Goal: Transaction & Acquisition: Book appointment/travel/reservation

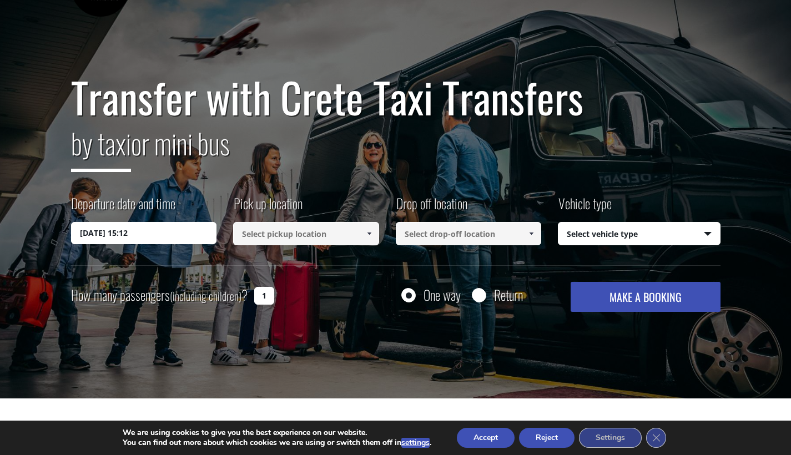
scroll to position [46, 0]
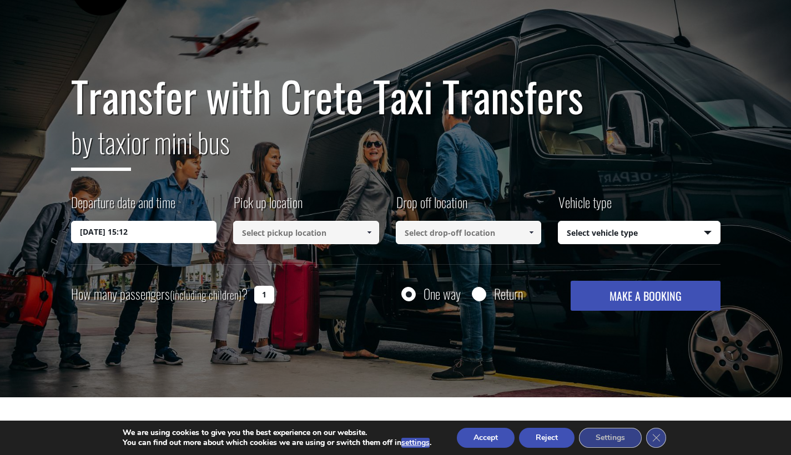
click at [486, 301] on div at bounding box center [479, 295] width 14 height 14
click at [474, 293] on input "Return" at bounding box center [479, 295] width 14 height 14
radio input "true"
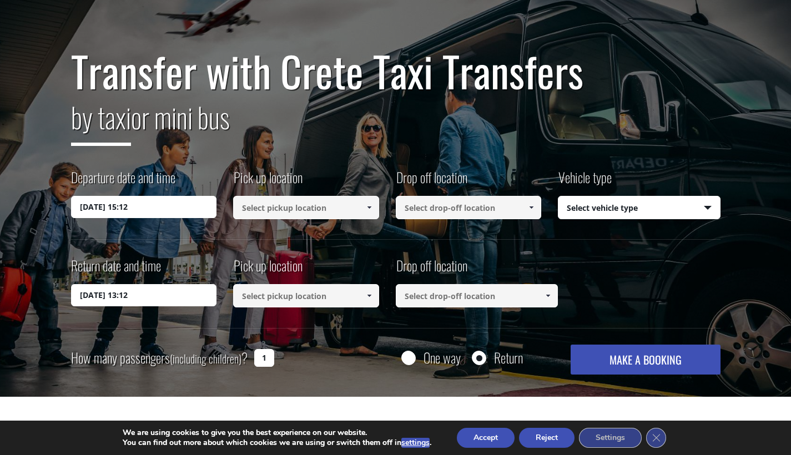
scroll to position [76, 0]
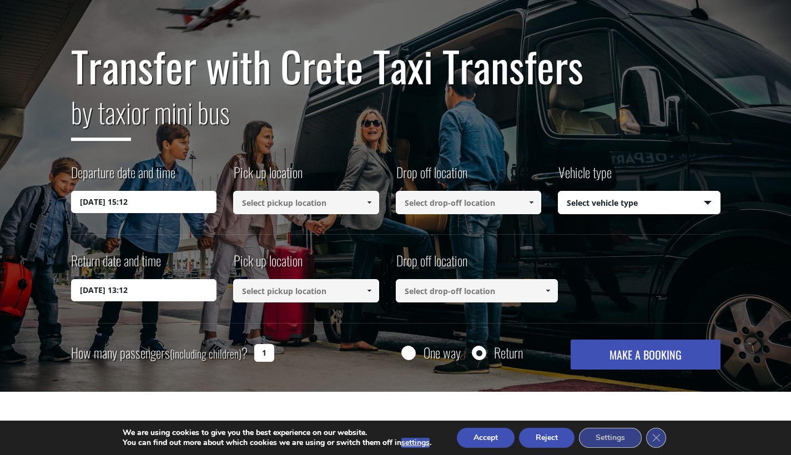
click at [190, 202] on input "22/08/2025 15:12" at bounding box center [144, 202] width 146 height 22
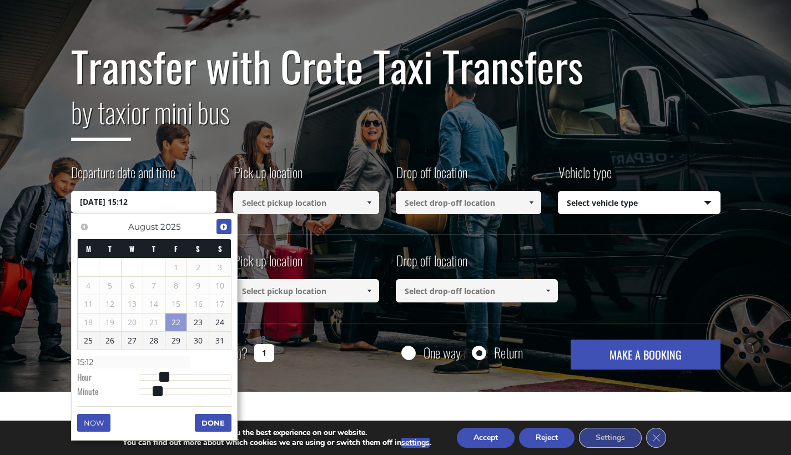
click at [221, 232] on link "Next" at bounding box center [223, 226] width 15 height 15
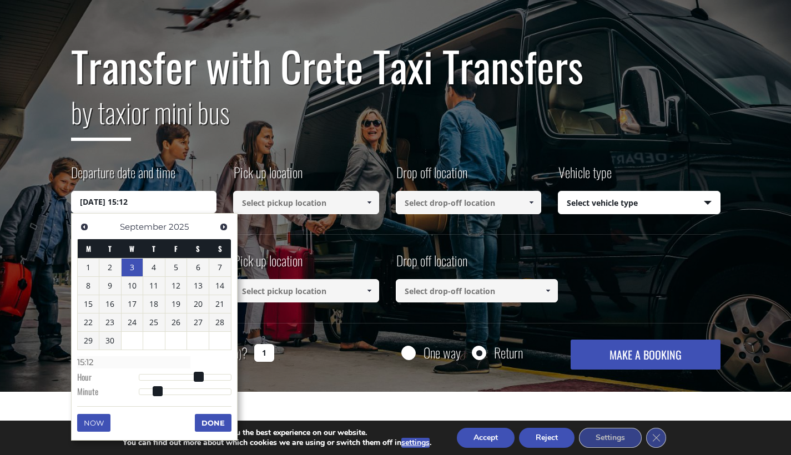
click at [128, 268] on link "3" at bounding box center [133, 268] width 22 height 18
type input "03/09/2025 01:00"
type input "01:00"
type input "03/09/2025 02:00"
type input "02:00"
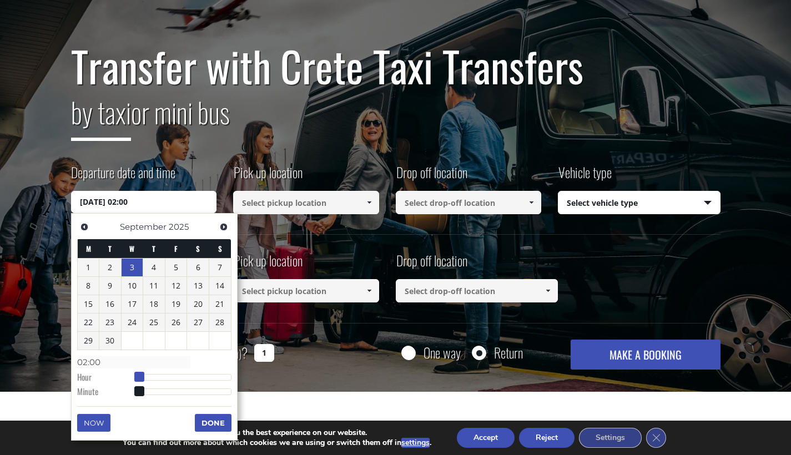
type input "03/09/2025 03:00"
type input "03:00"
drag, startPoint x: 142, startPoint y: 371, endPoint x: 153, endPoint y: 371, distance: 11.1
click at [144, 372] on span at bounding box center [139, 377] width 10 height 10
click at [153, 372] on span at bounding box center [151, 377] width 10 height 10
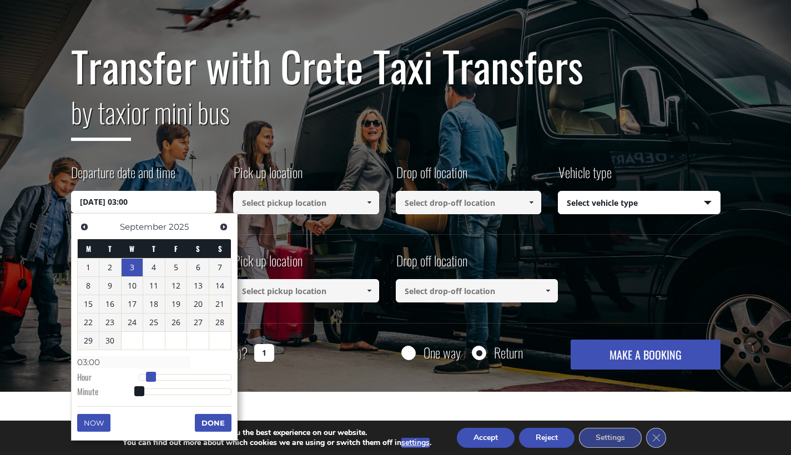
type input "03/09/2025 04:00"
type input "04:00"
type input "03/09/2025 06:00"
type input "06:00"
type input "03/09/2025 07:00"
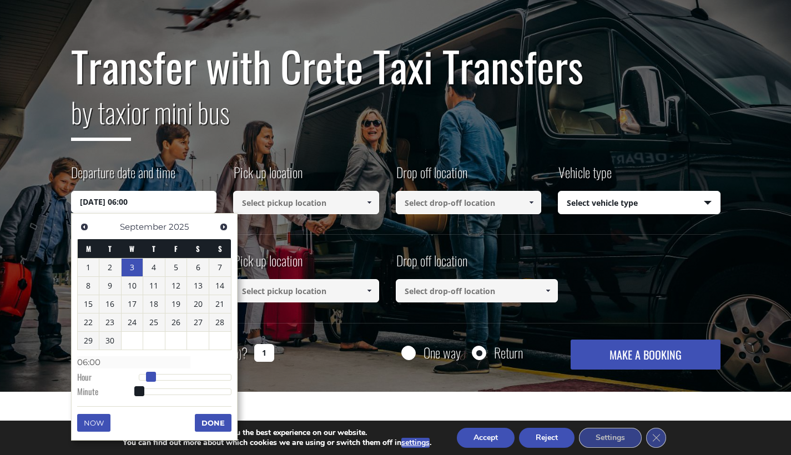
type input "07:00"
type input "03/09/2025 08:00"
type input "08:00"
type input "03/09/2025 09:00"
type input "09:00"
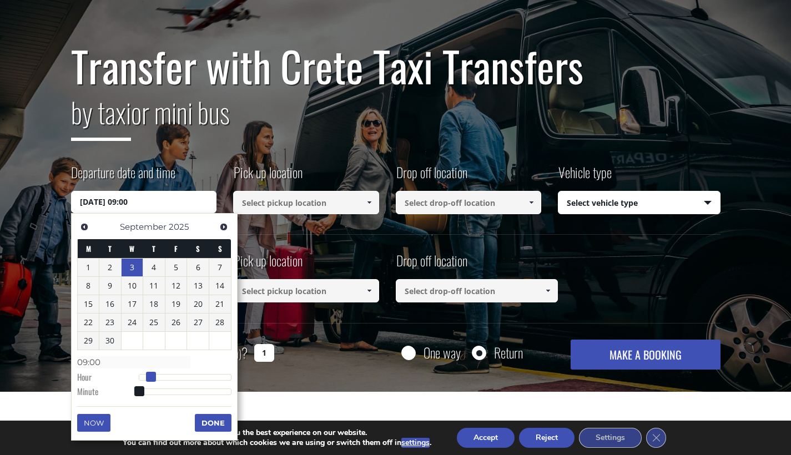
type input "03/09/2025 10:00"
type input "10:00"
type input "03/09/2025 11:00"
type input "11:00"
type input "03/09/2025 12:00"
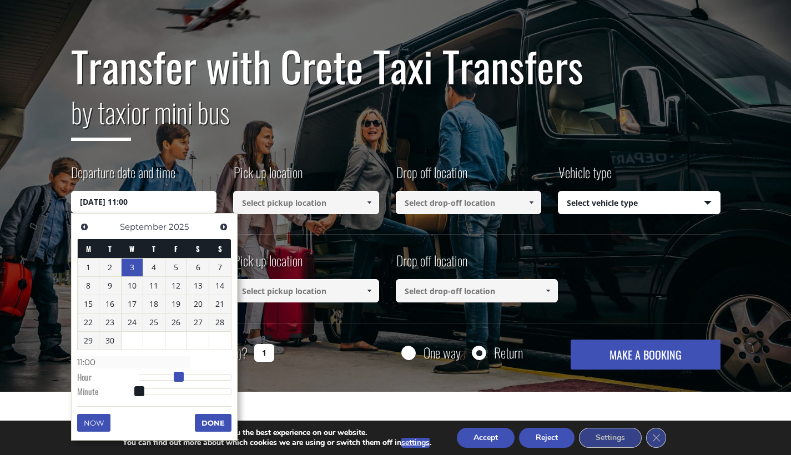
type input "12:00"
type input "03/09/2025 13:00"
type input "13:00"
type input "03/09/2025 14:00"
type input "14:00"
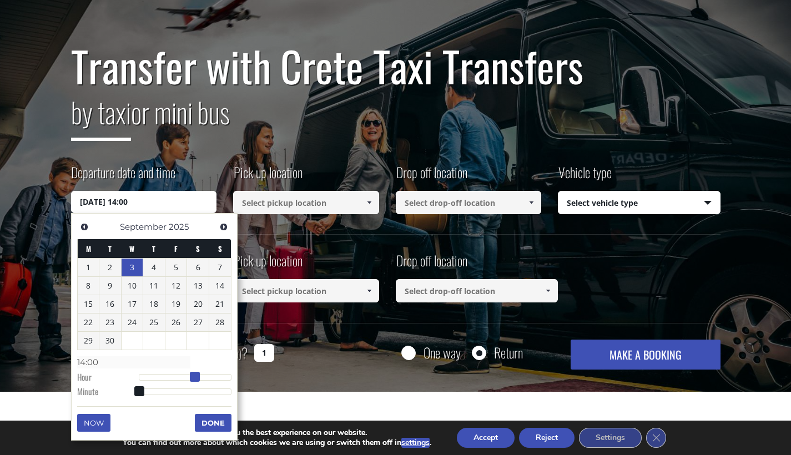
type input "03/09/2025 15:00"
type input "15:00"
drag, startPoint x: 152, startPoint y: 371, endPoint x: 200, endPoint y: 371, distance: 48.3
click at [200, 372] on span at bounding box center [199, 377] width 10 height 10
type input "03/09/2025 15:01"
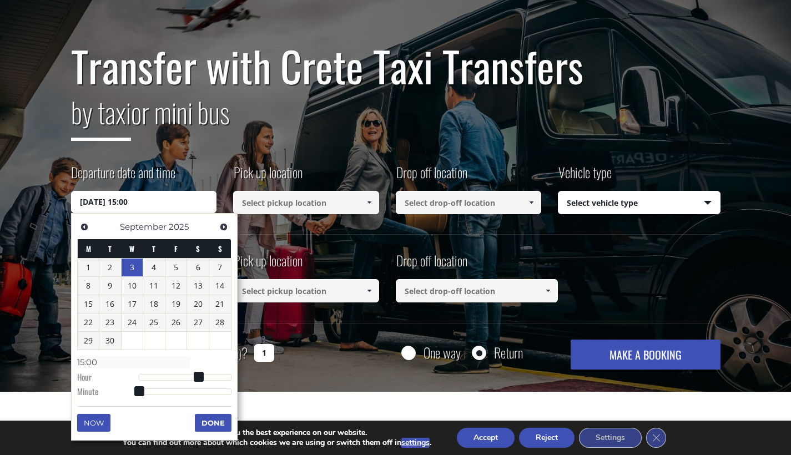
type input "15:01"
type input "03/09/2025 15:03"
type input "15:03"
type input "03/09/2025 15:06"
type input "15:06"
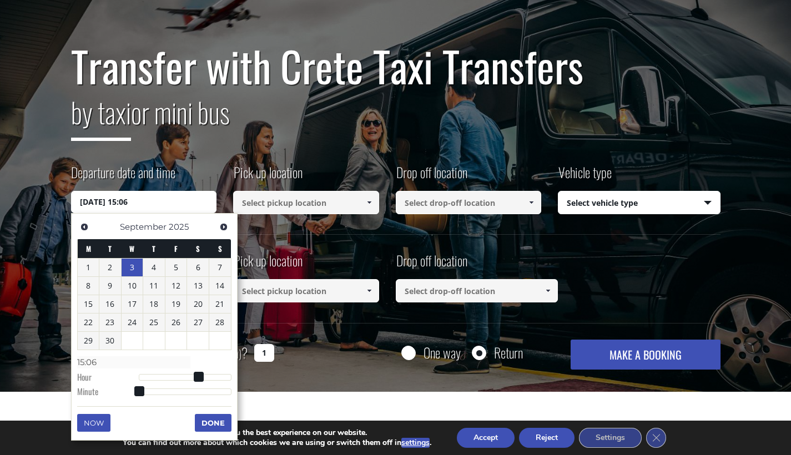
type input "03/09/2025 15:10"
type input "15:10"
type input "03/09/2025 15:13"
type input "15:13"
type input "03/09/2025 15:15"
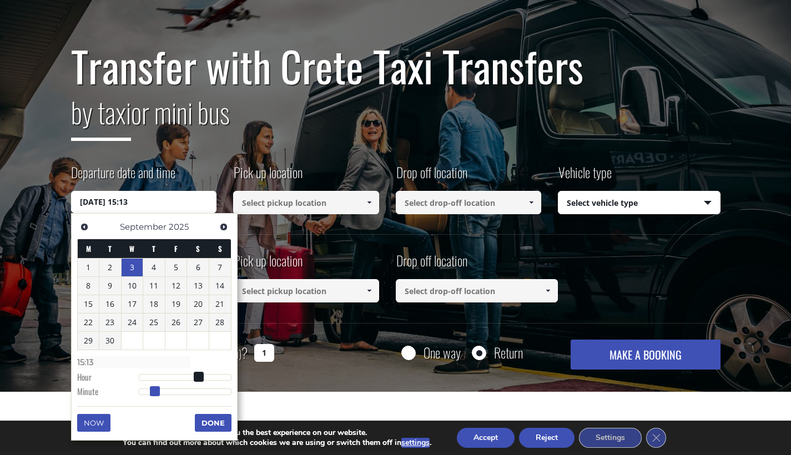
type input "15:15"
type input "03/09/2025 15:17"
type input "15:17"
type input "03/09/2025 15:18"
type input "15:18"
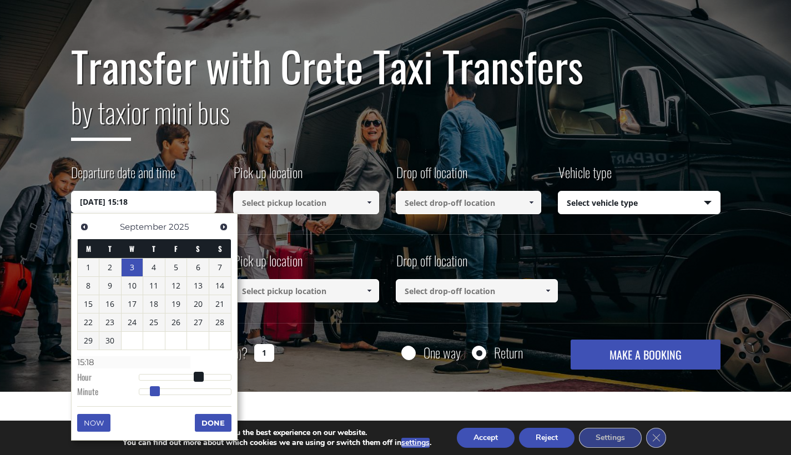
type input "03/09/2025 15:19"
type input "15:19"
type input "03/09/2025 15:21"
type input "15:21"
type input "03/09/2025 15:22"
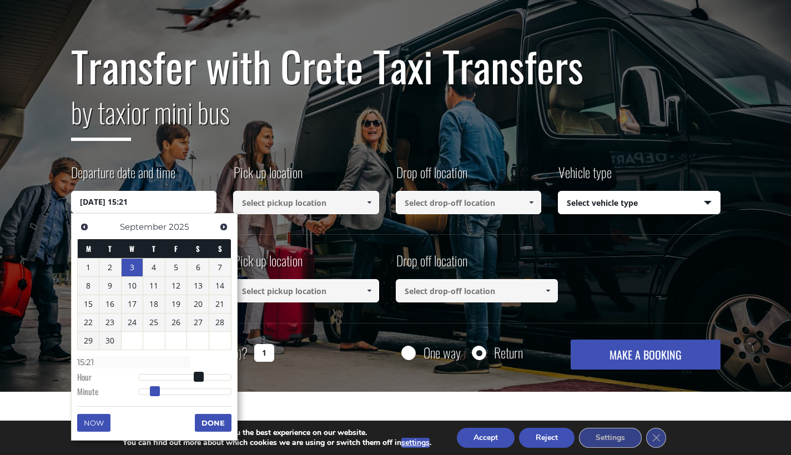
type input "15:22"
type input "03/09/2025 15:23"
type input "15:23"
type input "03/09/2025 15:24"
type input "15:24"
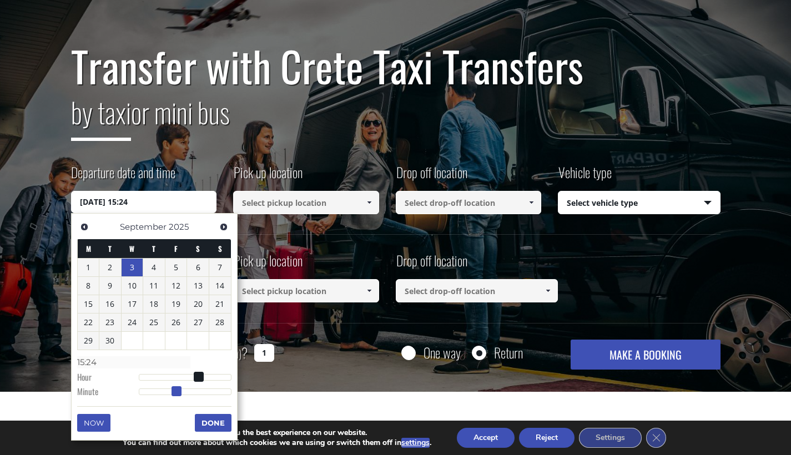
type input "03/09/2025 15:25"
type input "15:25"
type input "03/09/2025 15:26"
type input "15:26"
type input "03/09/2025 15:27"
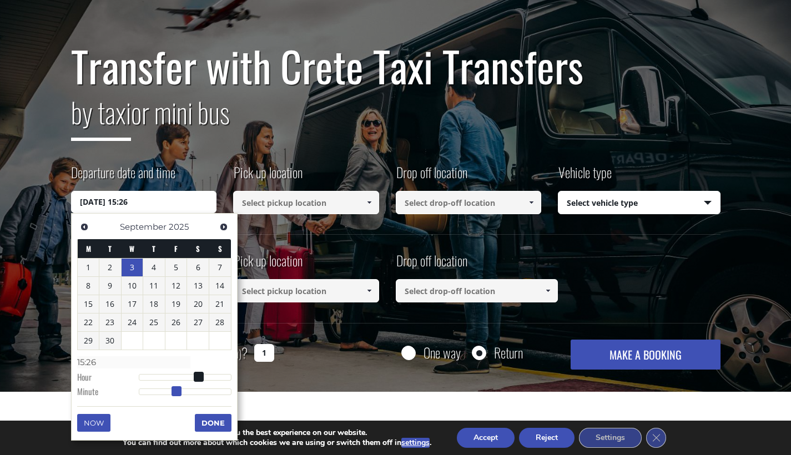
type input "15:27"
type input "03/09/2025 15:28"
type input "15:28"
type input "03/09/2025 15:29"
type input "15:29"
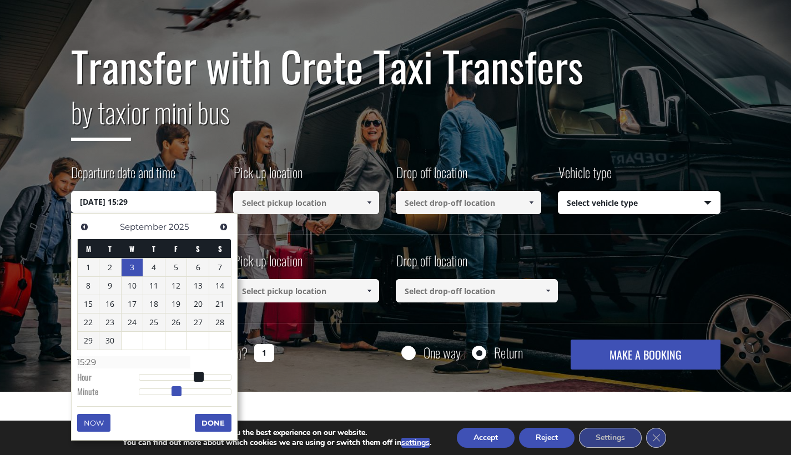
type input "03/09/2025 15:30"
type input "15:30"
drag, startPoint x: 142, startPoint y: 390, endPoint x: 189, endPoint y: 390, distance: 47.2
click at [189, 390] on span at bounding box center [185, 391] width 10 height 10
click at [304, 210] on input at bounding box center [306, 202] width 146 height 23
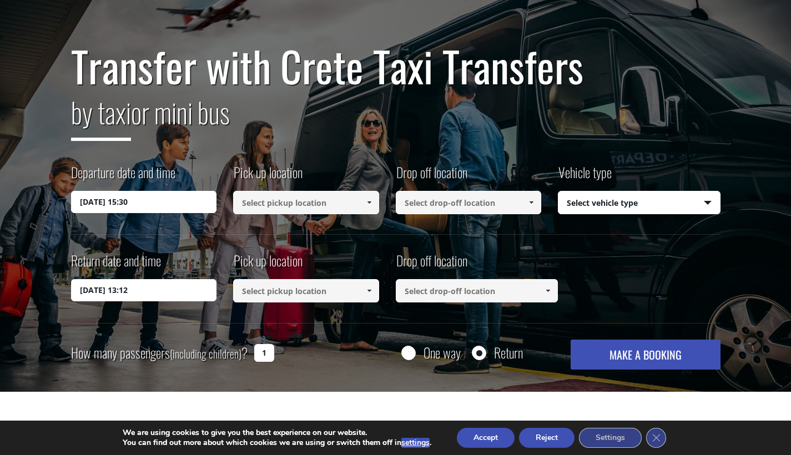
click at [309, 197] on input at bounding box center [306, 202] width 146 height 23
click at [376, 207] on link at bounding box center [369, 202] width 18 height 23
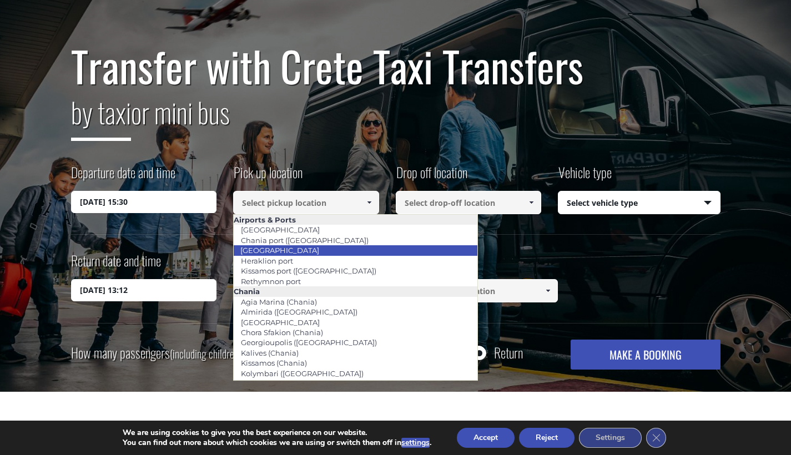
click at [334, 250] on li "[GEOGRAPHIC_DATA]" at bounding box center [356, 250] width 244 height 10
type input "[GEOGRAPHIC_DATA]"
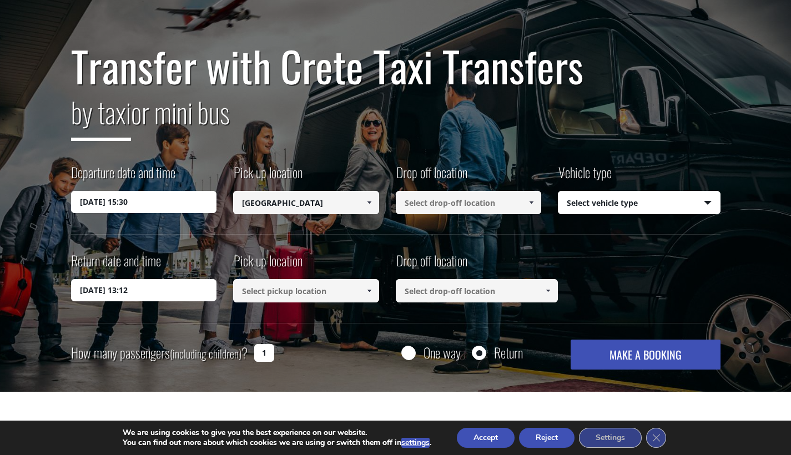
type input "[GEOGRAPHIC_DATA]"
click at [426, 193] on input at bounding box center [469, 202] width 146 height 23
click at [426, 200] on input at bounding box center [469, 202] width 146 height 23
click at [538, 203] on link at bounding box center [531, 202] width 18 height 23
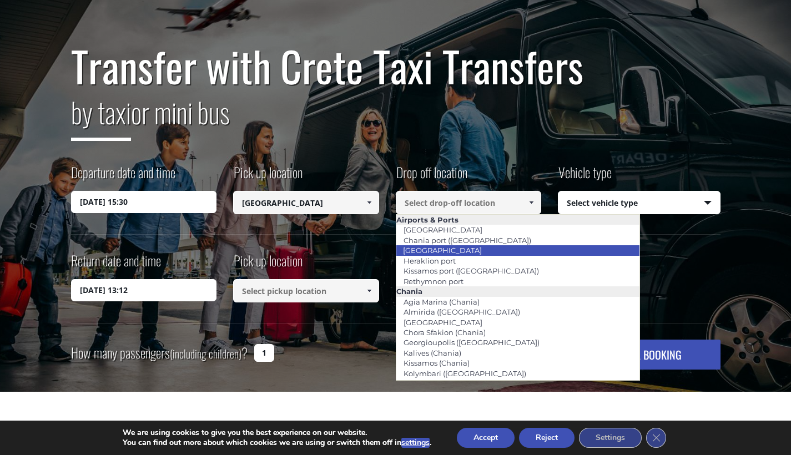
scroll to position [0, 0]
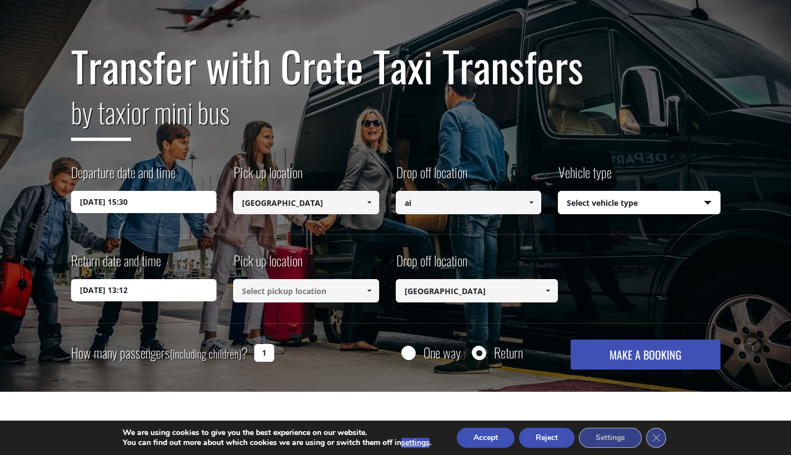
click at [486, 199] on input "ai" at bounding box center [469, 202] width 146 height 23
paste input "Agios Nikolaos"
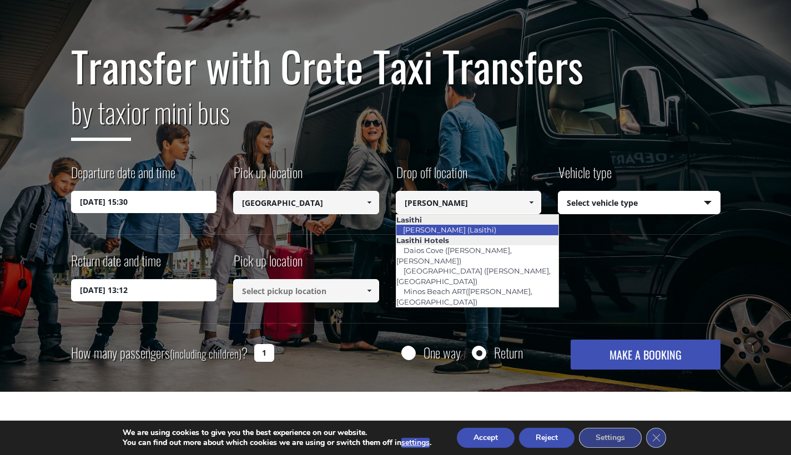
click at [495, 231] on li "[PERSON_NAME] (Lasithi)" at bounding box center [477, 230] width 162 height 10
type input "[PERSON_NAME] (Lasithi)"
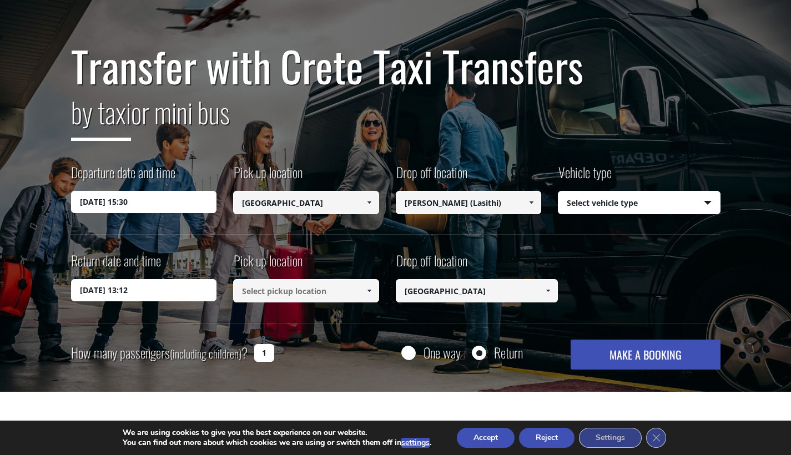
type input "[PERSON_NAME] (Lasithi)"
select select "540"
click at [341, 282] on input "[PERSON_NAME] (Lasithi)" at bounding box center [306, 290] width 146 height 23
click at [411, 285] on input "[GEOGRAPHIC_DATA]" at bounding box center [477, 290] width 163 height 23
click at [190, 294] on input "23/08/2025 13:12" at bounding box center [144, 290] width 146 height 22
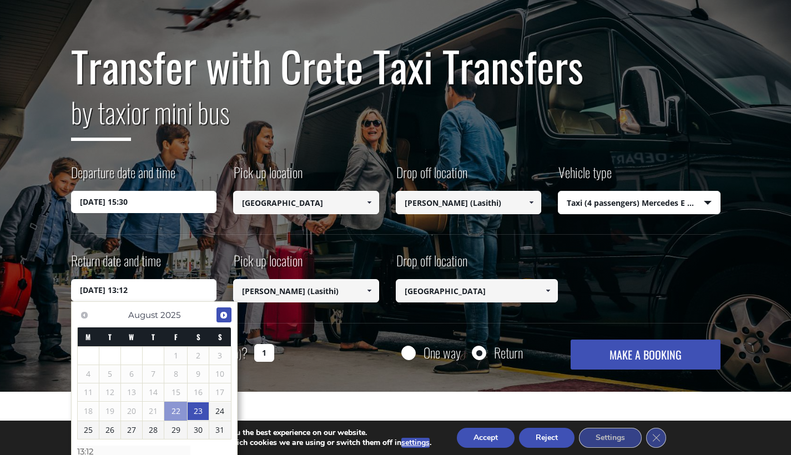
click at [226, 315] on span "Next" at bounding box center [223, 315] width 9 height 9
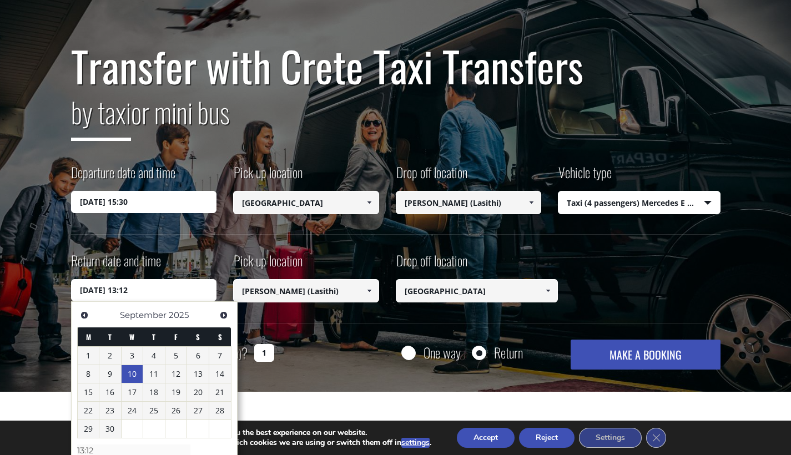
click at [130, 373] on link "10" at bounding box center [133, 374] width 22 height 18
click at [168, 287] on input "10/09/2025 13:12" at bounding box center [144, 290] width 146 height 22
click at [134, 291] on input "10/09/2025 13:12" at bounding box center [144, 290] width 146 height 22
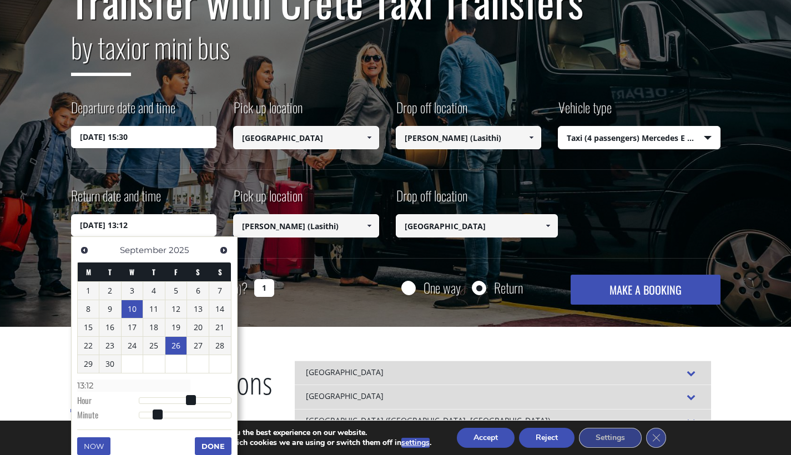
scroll to position [144, 0]
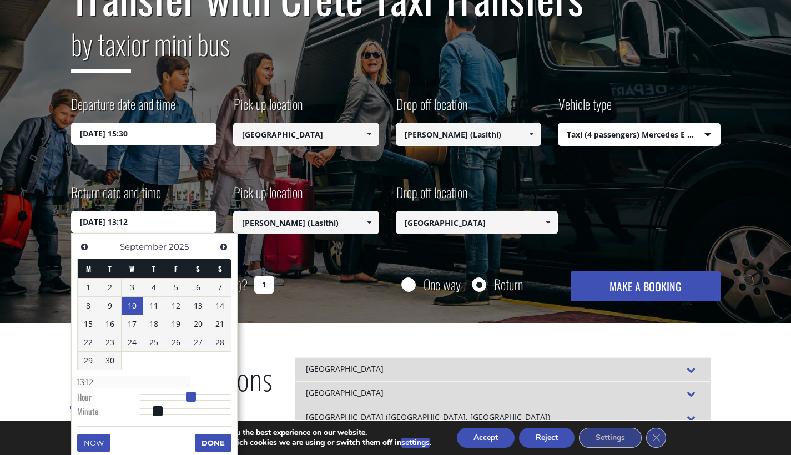
type input "10/09/2025 12:12"
type input "12:12"
type input "10/09/2025 11:12"
type input "11:12"
type input "10/09/2025 10:12"
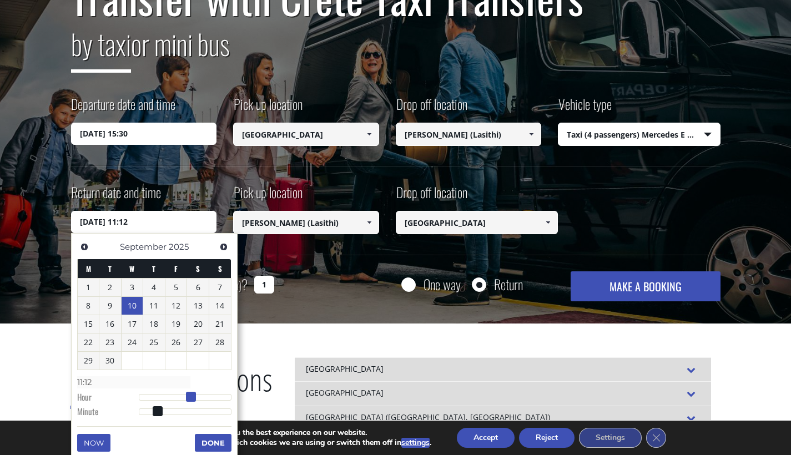
type input "10:12"
type input "10/09/2025 09:12"
type input "09:12"
type input "10/09/2025 08:12"
type input "08:12"
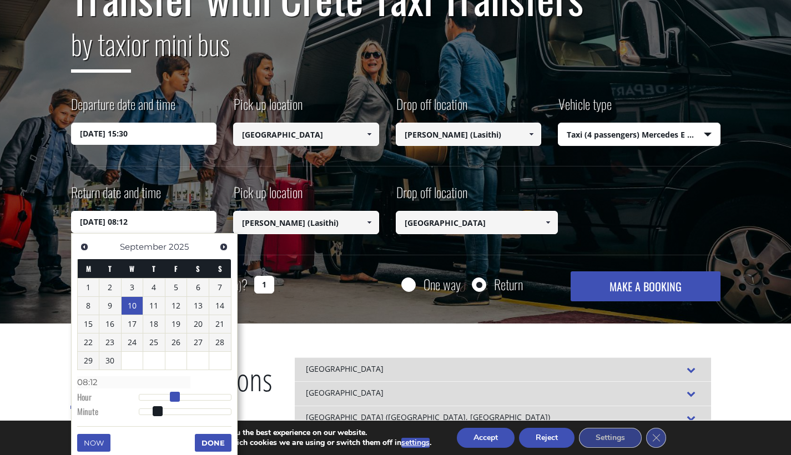
type input "10/09/2025 07:12"
type input "07:12"
type input "10/09/2025 06:12"
type input "06:12"
type input "10/09/2025 05:12"
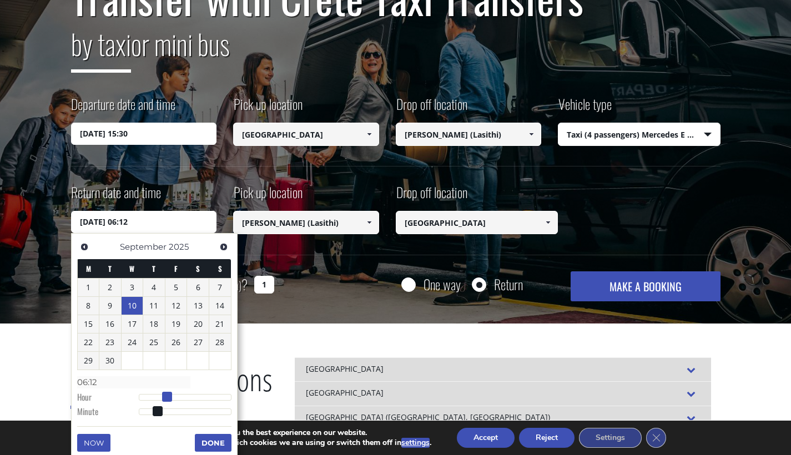
type input "05:12"
type input "10/09/2025 04:12"
type input "04:12"
type input "10/09/2025 05:12"
type input "05:12"
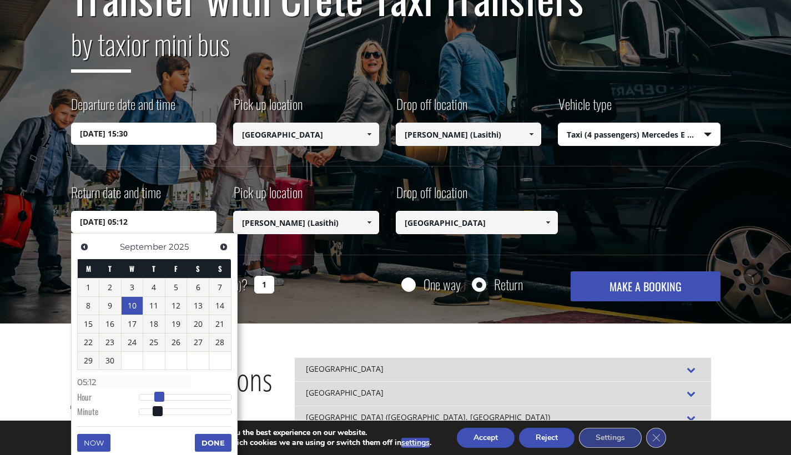
drag, startPoint x: 188, startPoint y: 393, endPoint x: 154, endPoint y: 395, distance: 33.9
click at [154, 395] on span at bounding box center [159, 397] width 10 height 10
type input "10/09/2025 05:11"
type input "05:11"
type input "10/09/2025 05:10"
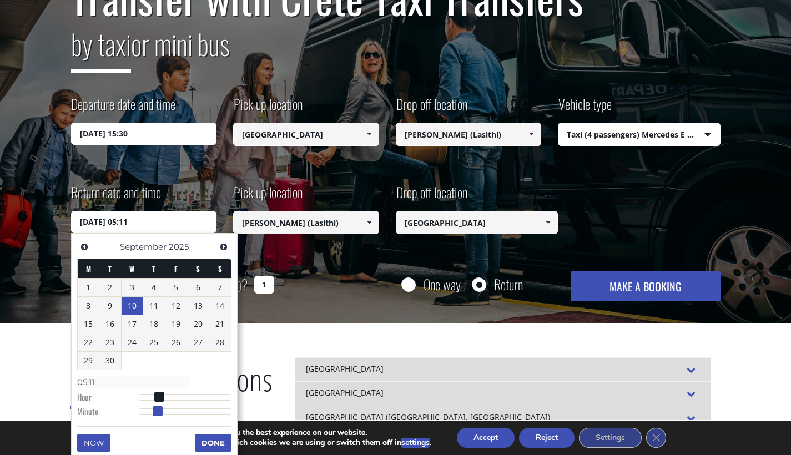
type input "05:10"
type input "10/09/2025 05:09"
type input "05:09"
type input "10/09/2025 05:08"
type input "05:08"
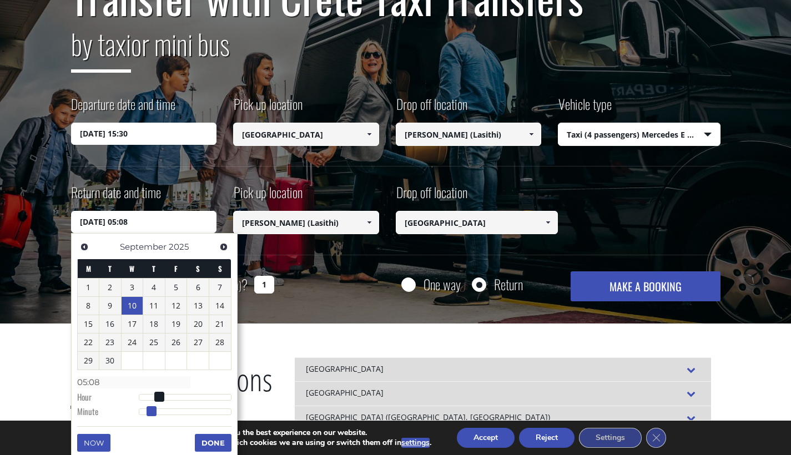
type input "10/09/2025 05:09"
type input "05:09"
type input "10/09/2025 05:10"
type input "05:10"
type input "10/09/2025 05:11"
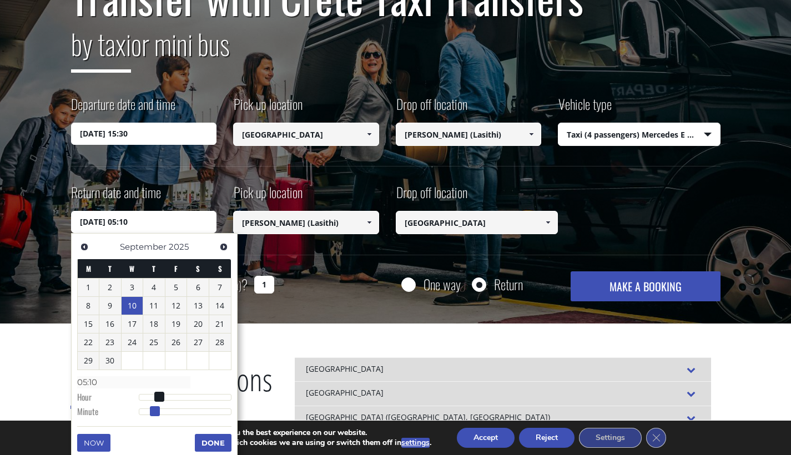
type input "05:11"
type input "10/09/2025 05:10"
type input "05:10"
type input "10/09/2025 05:09"
type input "05:09"
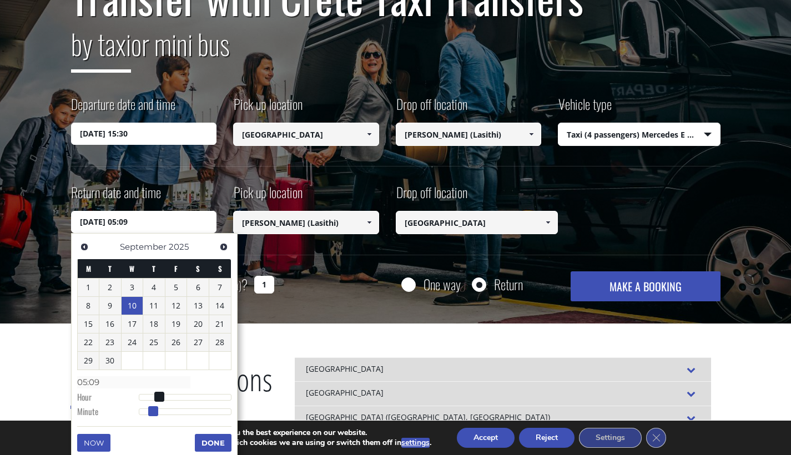
type input "10/09/2025 05:08"
type input "05:08"
type input "10/09/2025 05:07"
type input "05:07"
type input "10/09/2025 05:06"
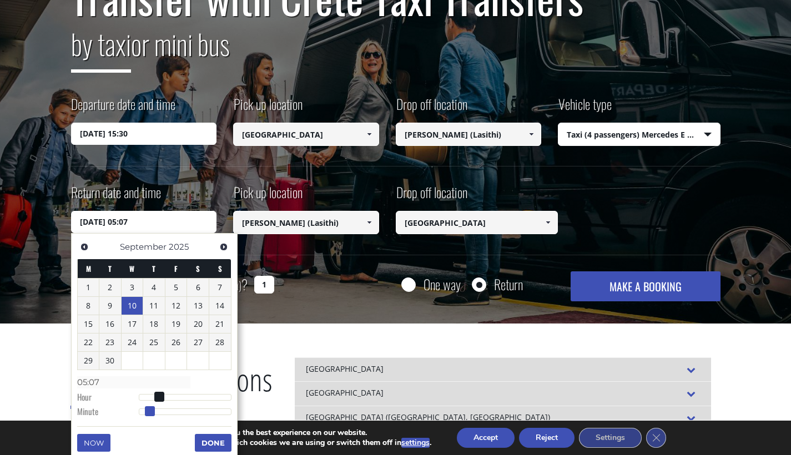
type input "05:06"
type input "10/09/2025 05:05"
type input "05:05"
type input "10/09/2025 05:04"
type input "05:04"
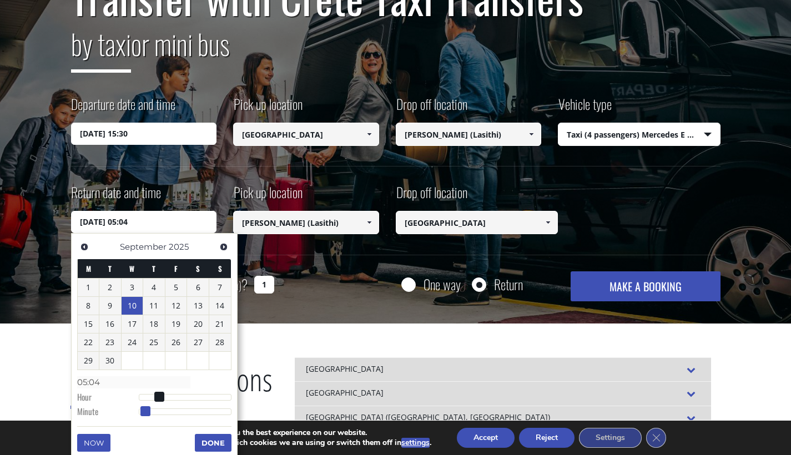
type input "10/09/2025 05:03"
type input "05:03"
type input "10/09/2025 05:02"
type input "05:02"
type input "10/09/2025 05:01"
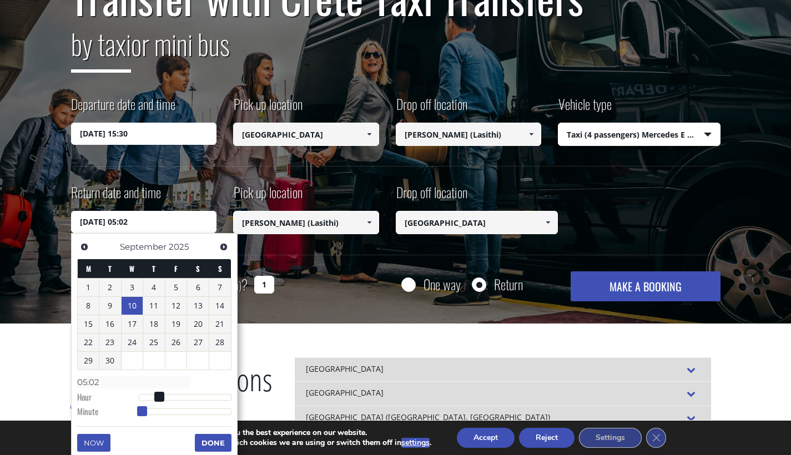
type input "05:01"
type input "10/09/2025 05:00"
type input "05:00"
drag, startPoint x: 154, startPoint y: 408, endPoint x: 134, endPoint y: 409, distance: 19.4
click at [134, 409] on span at bounding box center [139, 411] width 10 height 10
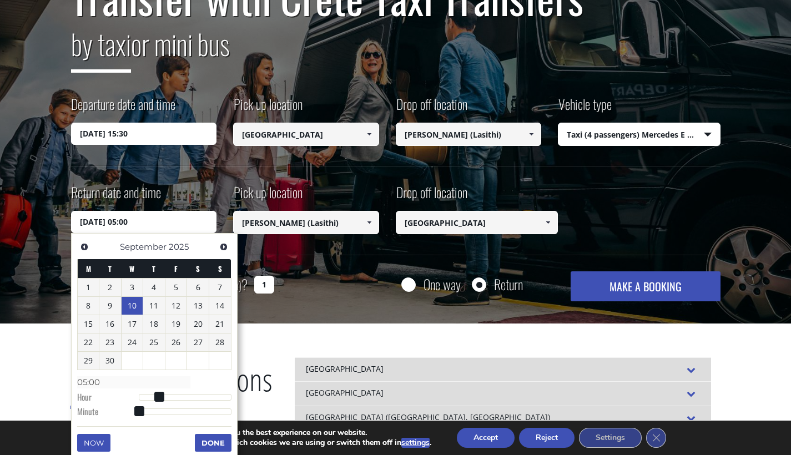
click at [203, 438] on button "Done" at bounding box center [213, 443] width 37 height 18
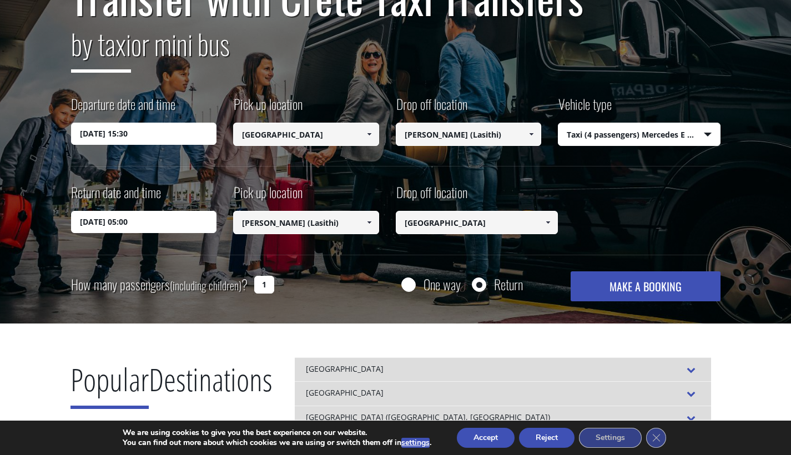
click at [639, 298] on button "MAKE A BOOKING" at bounding box center [645, 286] width 149 height 30
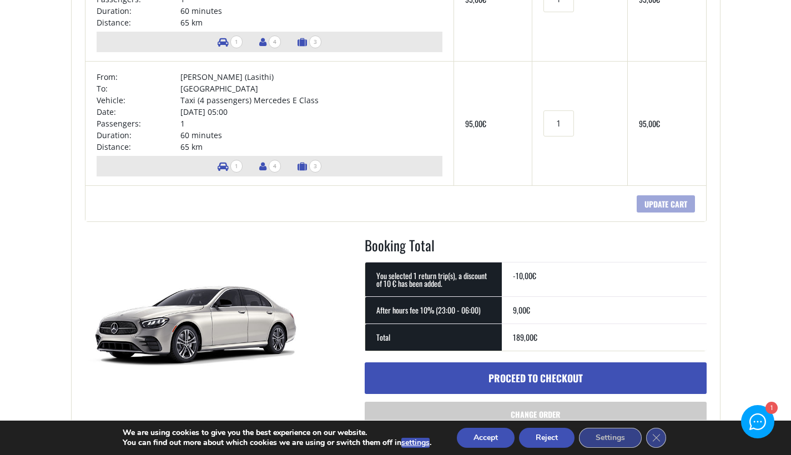
scroll to position [239, 0]
